Goal: Check status: Check status

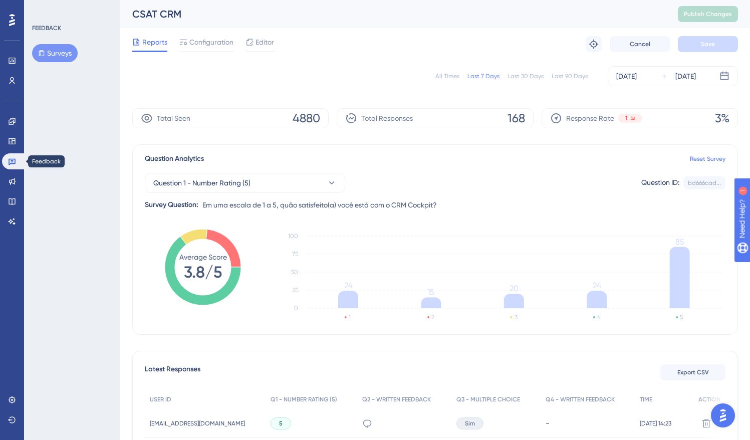
click at [8, 159] on icon at bounding box center [12, 161] width 8 height 8
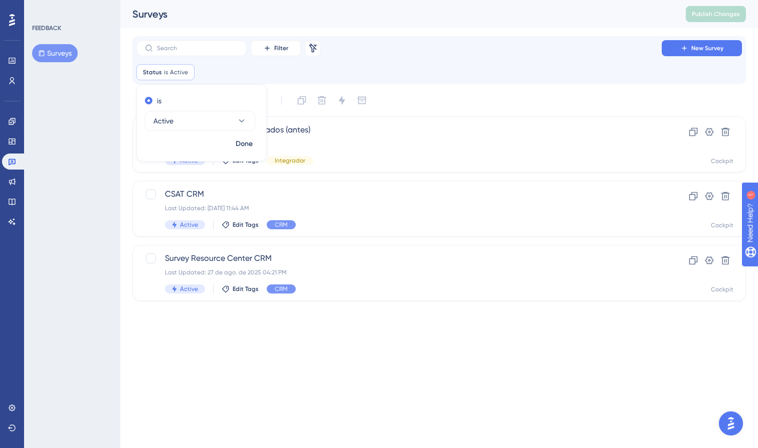
click at [379, 0] on html "Performance Users Engagement Widgets Feedback Product Updates Knowledge Base AI…" at bounding box center [379, 0] width 758 height 0
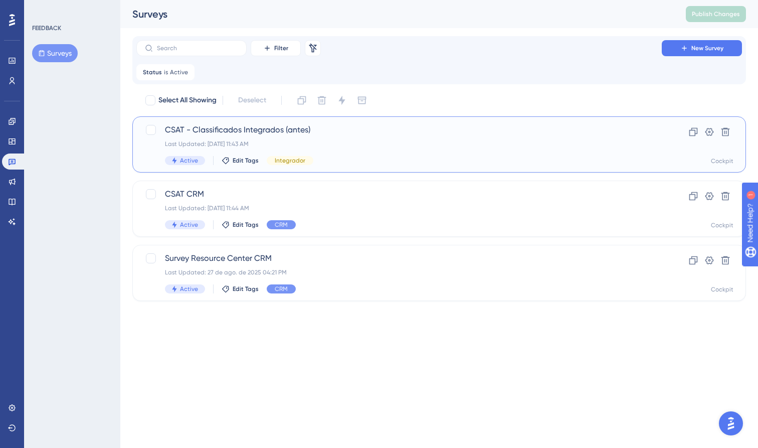
click at [275, 124] on span "CSAT - Classificados Integrados (antes)" at bounding box center [399, 130] width 468 height 12
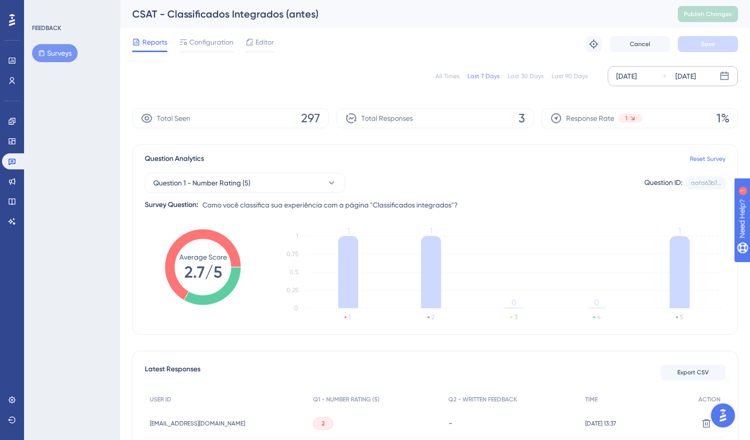
click at [642, 68] on div "[DATE] [DATE]" at bounding box center [673, 76] width 130 height 20
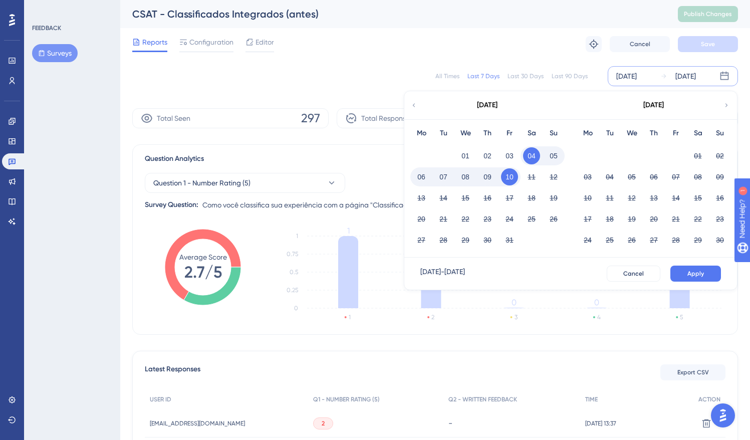
click at [411, 108] on icon at bounding box center [413, 105] width 7 height 9
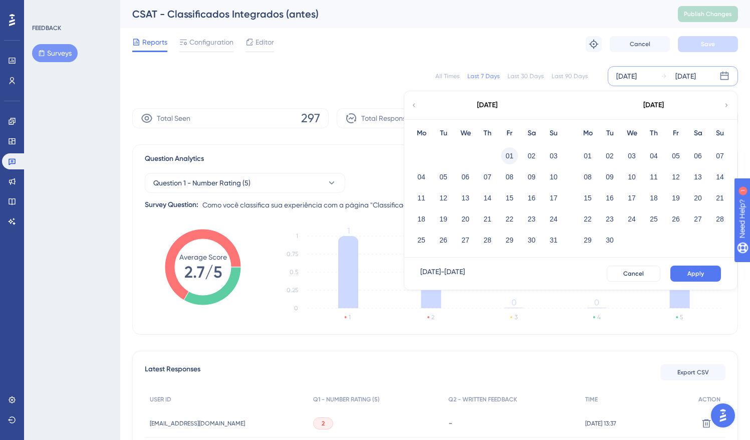
click at [507, 150] on button "01" at bounding box center [509, 155] width 17 height 17
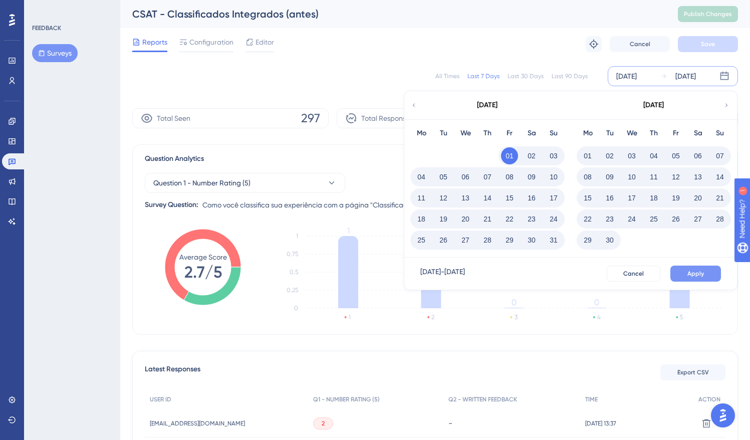
click at [692, 273] on span "Apply" at bounding box center [696, 274] width 17 height 8
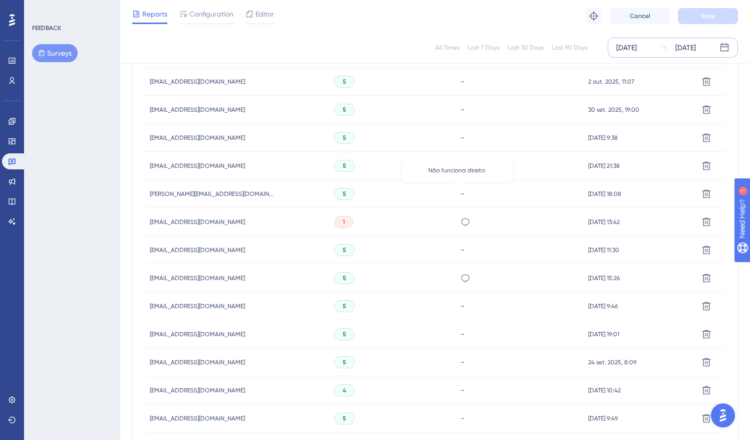
scroll to position [612, 1]
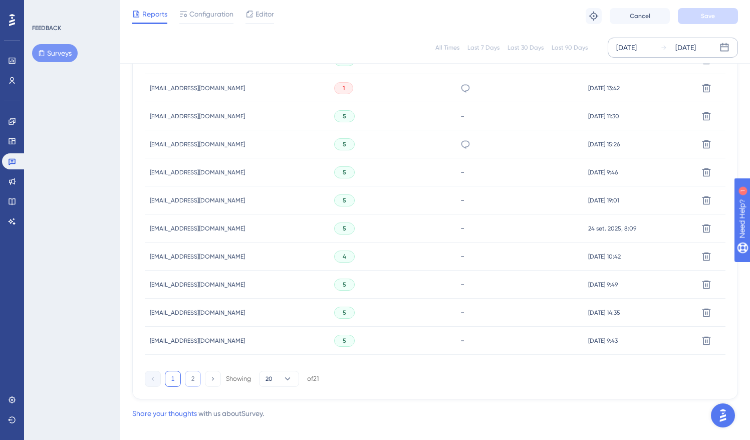
click at [190, 374] on button "2" at bounding box center [193, 379] width 16 height 16
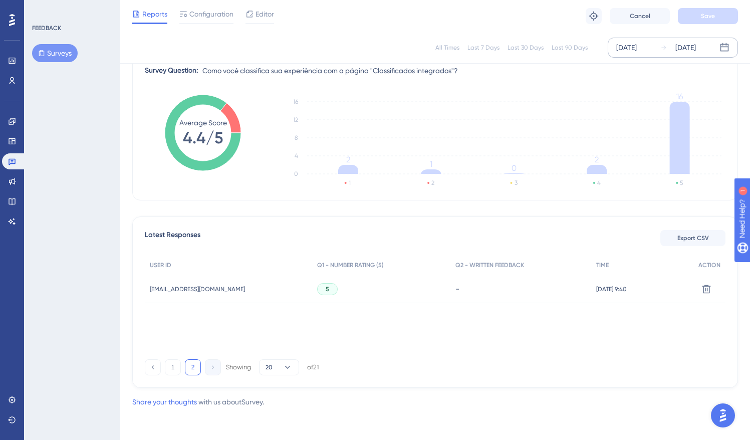
scroll to position [130, 1]
click at [171, 366] on button "1" at bounding box center [173, 367] width 16 height 16
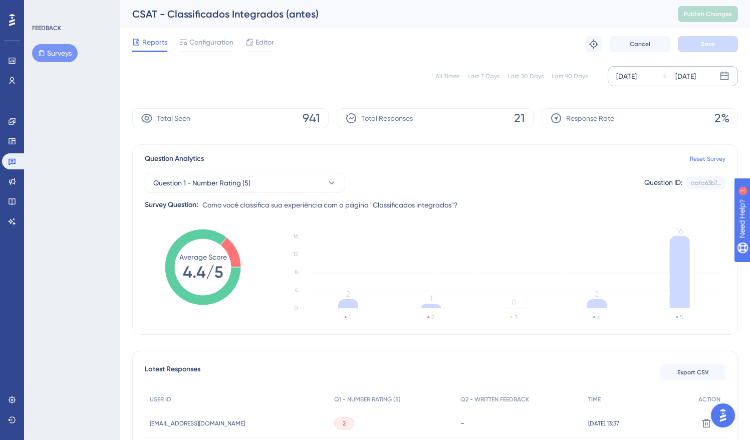
scroll to position [0, 0]
click at [329, 114] on div "Total Seen 941" at bounding box center [230, 118] width 196 height 20
click at [287, 118] on div "Total Seen 941" at bounding box center [230, 118] width 196 height 20
drag, startPoint x: 306, startPoint y: 118, endPoint x: 346, endPoint y: 118, distance: 39.6
click at [349, 118] on div "Total Seen 941 Total Responses 21 Response Rate 2%" at bounding box center [435, 118] width 606 height 20
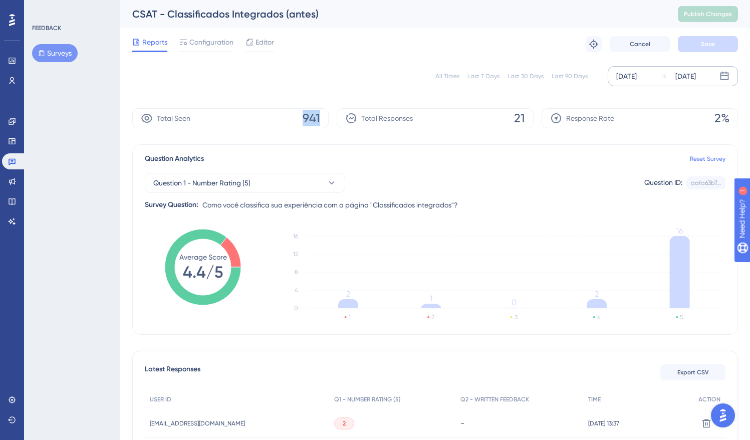
click at [269, 110] on div "Total Seen 941" at bounding box center [230, 118] width 196 height 20
drag, startPoint x: 292, startPoint y: 112, endPoint x: 341, endPoint y: 118, distance: 49.0
click at [341, 118] on div "Total Seen 941 Total Responses 21 Response Rate 2%" at bounding box center [435, 118] width 606 height 20
click at [341, 118] on div "Total Responses 21" at bounding box center [435, 118] width 196 height 20
